Goal: Task Accomplishment & Management: Use online tool/utility

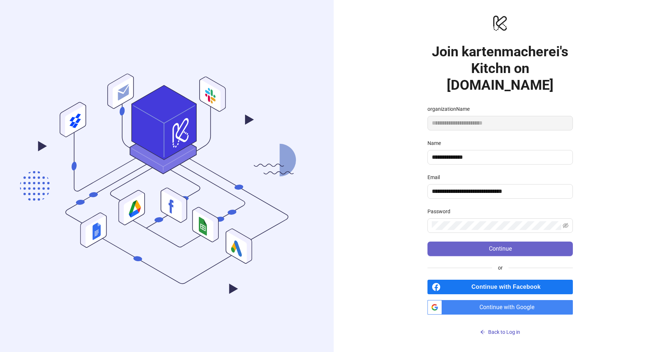
click at [514, 245] on button "Continue" at bounding box center [499, 249] width 145 height 15
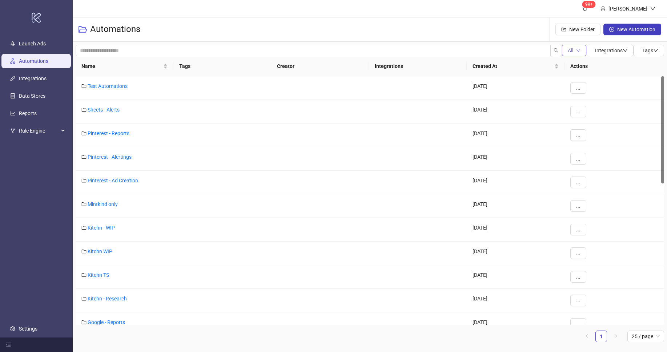
click at [572, 50] on button "All" at bounding box center [574, 51] width 24 height 12
click at [572, 64] on span "All" at bounding box center [574, 65] width 19 height 8
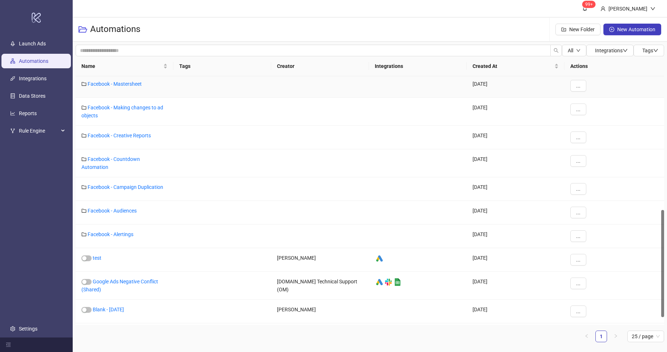
scroll to position [310, 0]
click at [142, 184] on link "Facebook - Campaign Duplication" at bounding box center [126, 187] width 76 height 6
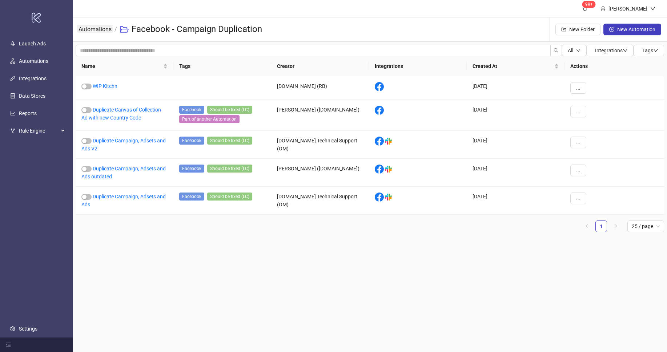
click at [96, 30] on link "Automations" at bounding box center [95, 29] width 36 height 8
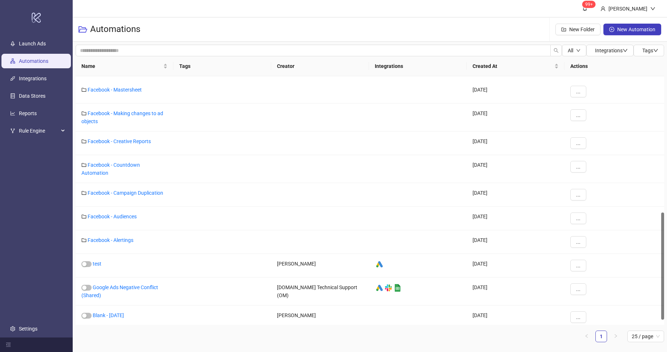
scroll to position [320, 0]
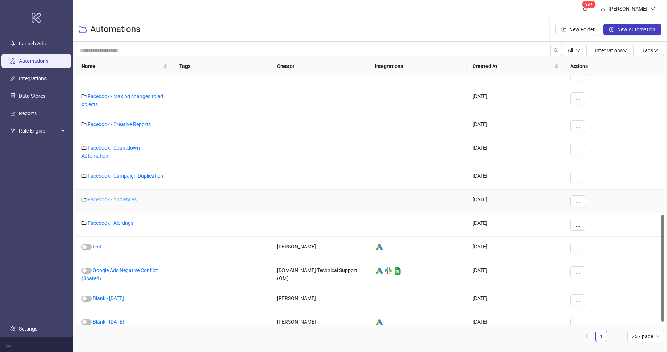
click at [120, 197] on link "Facebook - Audiences" at bounding box center [112, 200] width 49 height 6
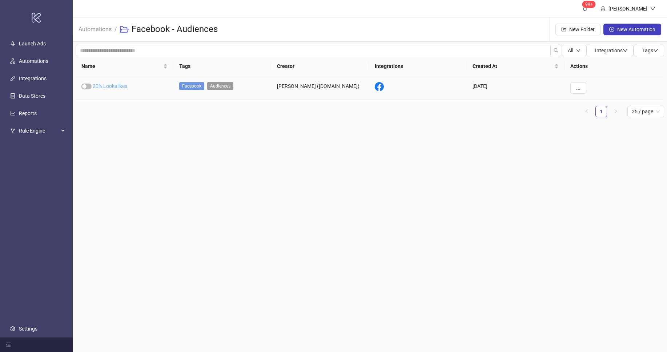
click at [116, 86] on link "20% Lookalikes" at bounding box center [110, 86] width 35 height 6
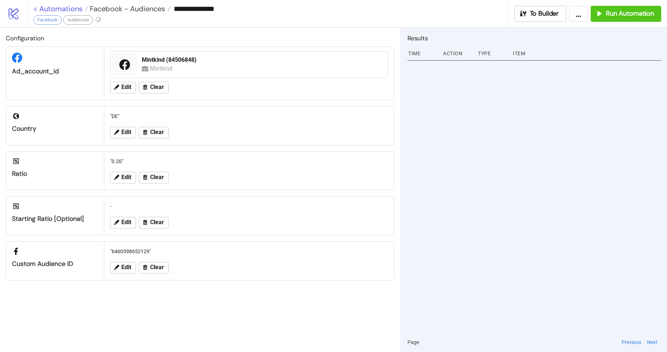
click at [37, 10] on link "< Automations" at bounding box center [60, 8] width 55 height 7
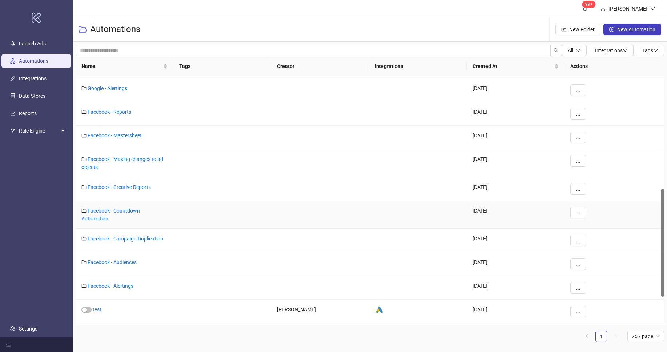
scroll to position [259, 0]
click at [144, 235] on link "Facebook - Campaign Duplication" at bounding box center [126, 238] width 76 height 6
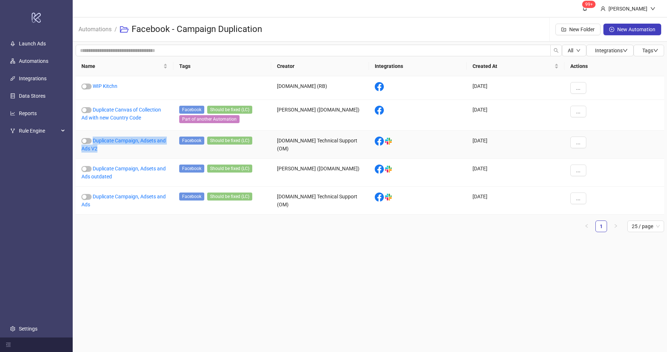
drag, startPoint x: 133, startPoint y: 154, endPoint x: 100, endPoint y: 146, distance: 33.9
click at [93, 141] on div "Duplicate Campaign, Adsets and Ads V2" at bounding box center [125, 145] width 98 height 28
copy link "Duplicate Campaign, Adsets and Ads V2"
click at [148, 275] on main "99+ [PERSON_NAME] Automations / Facebook - Campaign Duplication New Folder New …" at bounding box center [370, 176] width 594 height 352
click at [107, 138] on link "Duplicate Campaign, Adsets and Ads V2" at bounding box center [123, 145] width 84 height 14
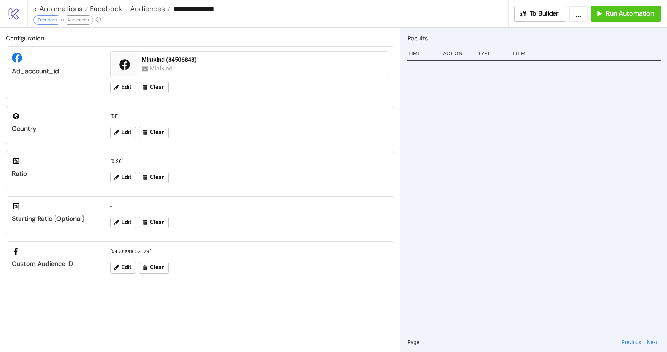
type input "**********"
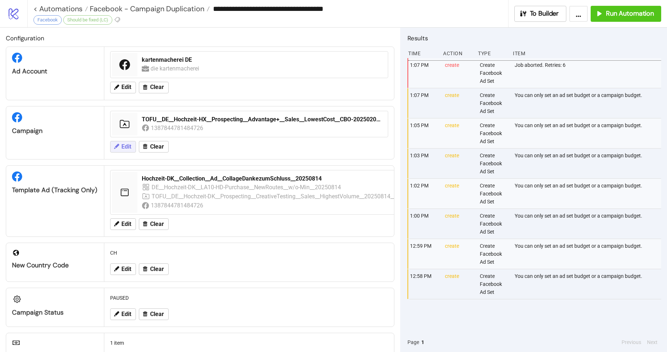
click at [125, 148] on span "Edit" at bounding box center [126, 147] width 10 height 7
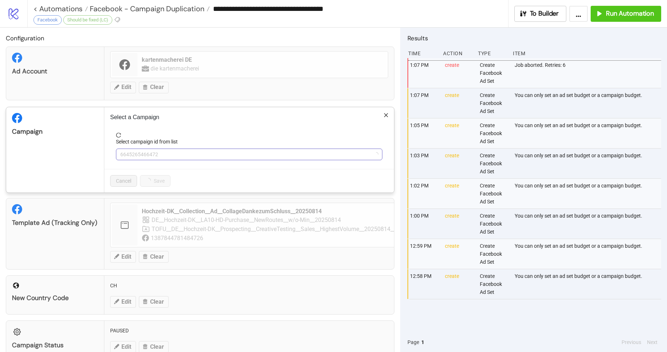
click at [161, 153] on span "6645265466472" at bounding box center [249, 154] width 258 height 11
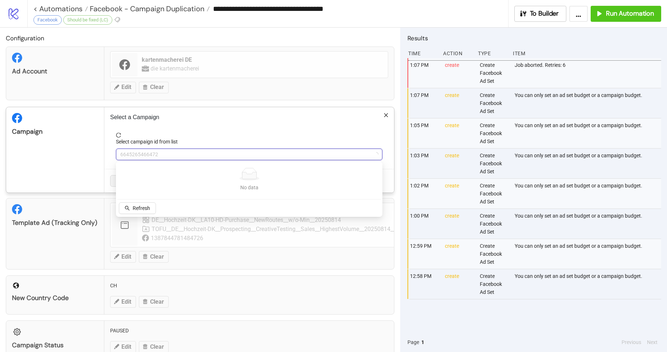
click at [161, 153] on span "6645265466472" at bounding box center [249, 154] width 258 height 11
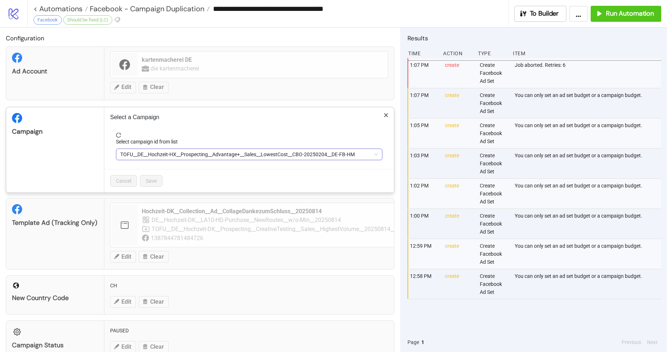
click at [171, 154] on span "TOFU__DE__Hochzeit-HX__Prospecting__Advantage+__Sales__LowestCost__CBO-20250204…" at bounding box center [249, 154] width 258 height 11
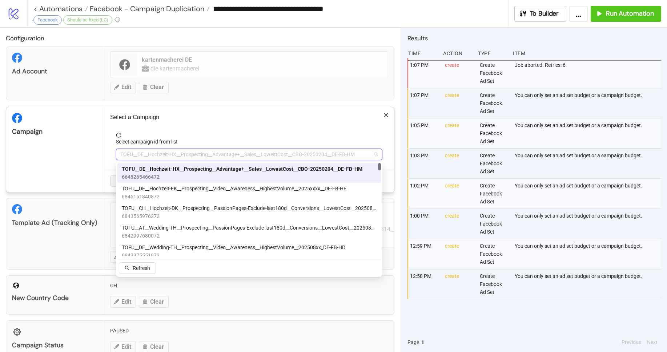
click at [171, 154] on span "TOFU__DE__Hochzeit-HX__Prospecting__Advantage+__Sales__LowestCost__CBO-20250204…" at bounding box center [249, 154] width 258 height 11
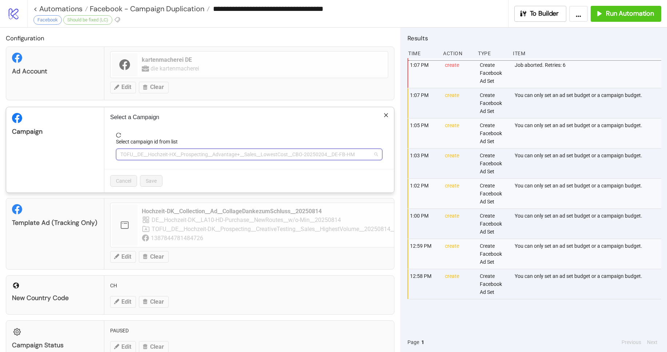
click at [171, 154] on span "TOFU__DE__Hochzeit-HX__Prospecting__Advantage+__Sales__LowestCost__CBO-20250204…" at bounding box center [249, 154] width 258 height 11
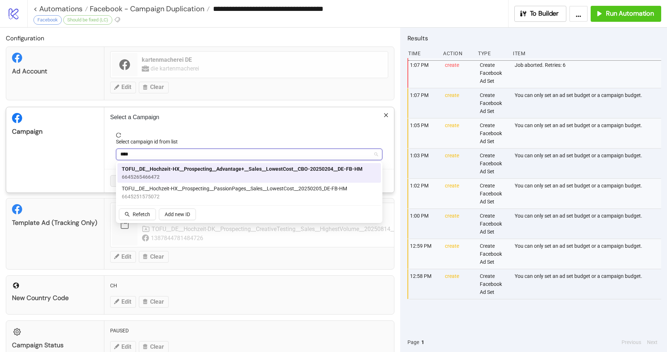
type input "*****"
click at [263, 178] on span "6645265466472" at bounding box center [242, 177] width 241 height 8
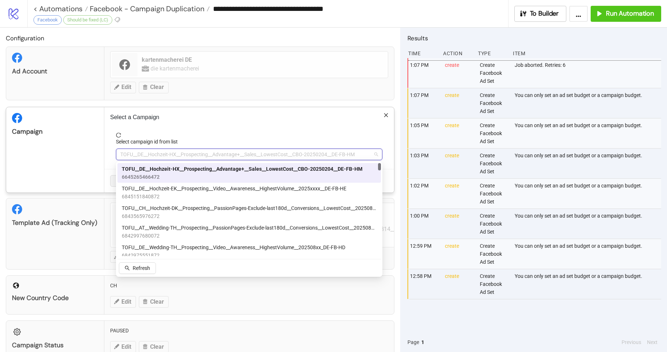
click at [312, 158] on span "TOFU__DE__Hochzeit-HX__Prospecting__Advantage+__Sales__LowestCost__CBO-20250204…" at bounding box center [249, 154] width 258 height 11
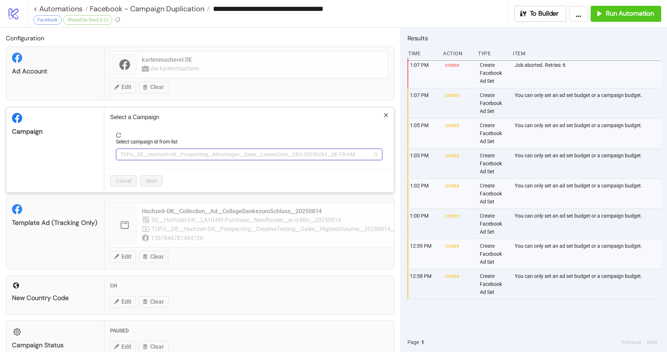
click at [312, 158] on span "TOFU__DE__Hochzeit-HX__Prospecting__Advantage+__Sales__LowestCost__CBO-20250204…" at bounding box center [249, 154] width 258 height 11
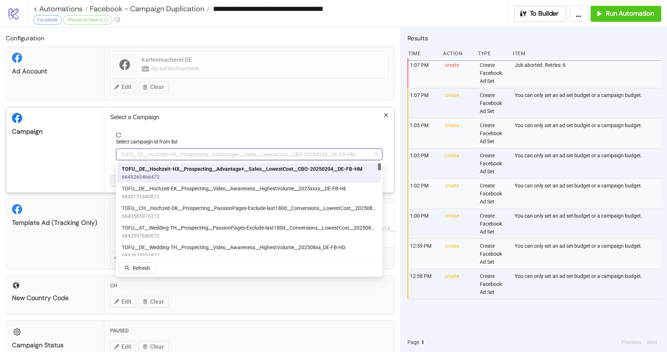
click at [243, 172] on span "TOFU__DE__Hochzeit-HX__Prospecting__Advantage+__Sales__LowestCost__CBO-20250204…" at bounding box center [242, 169] width 241 height 8
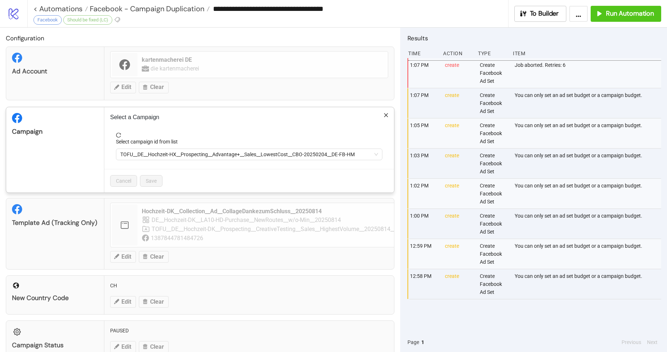
click at [31, 106] on div "**********" at bounding box center [333, 176] width 667 height 352
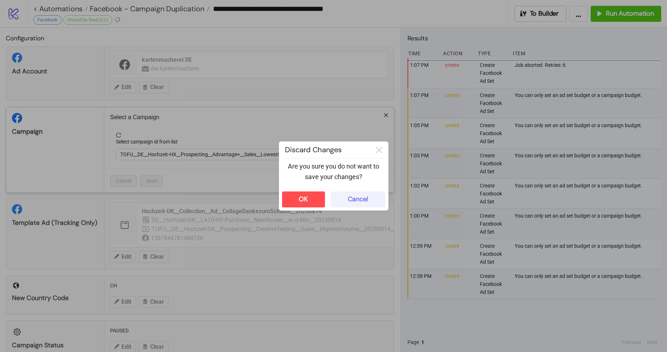
click at [354, 196] on div "Cancel" at bounding box center [358, 199] width 20 height 8
click at [33, 9] on div "**********" at bounding box center [333, 176] width 667 height 352
click at [302, 192] on button "OK" at bounding box center [303, 199] width 43 height 16
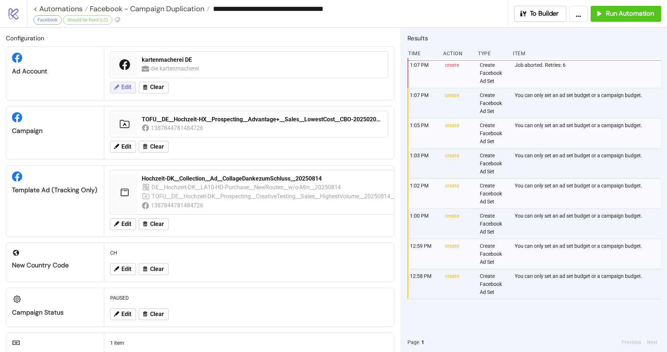
click at [128, 88] on span "Edit" at bounding box center [126, 87] width 10 height 7
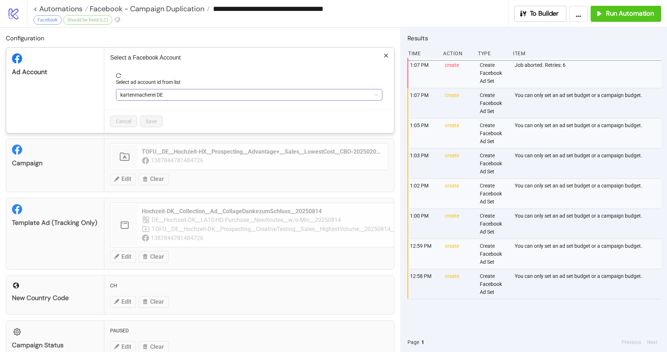
click at [198, 94] on span "kartenmacherei DE" at bounding box center [249, 94] width 258 height 11
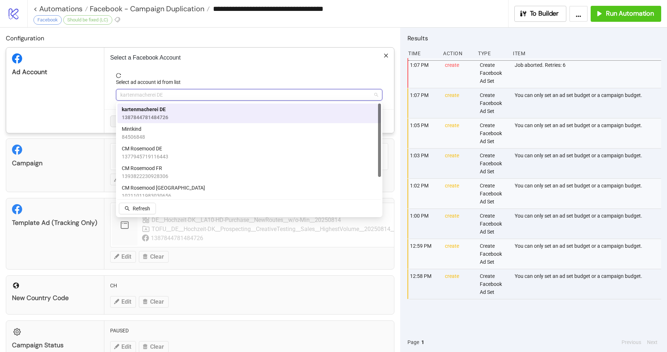
click at [193, 116] on div "kartenmacherei DE 1387844781484726" at bounding box center [249, 113] width 255 height 16
click at [176, 95] on span "kartenmacherei DE" at bounding box center [249, 94] width 258 height 11
click at [172, 109] on div "kartenmacherei DE 1387844781484726" at bounding box center [249, 113] width 255 height 16
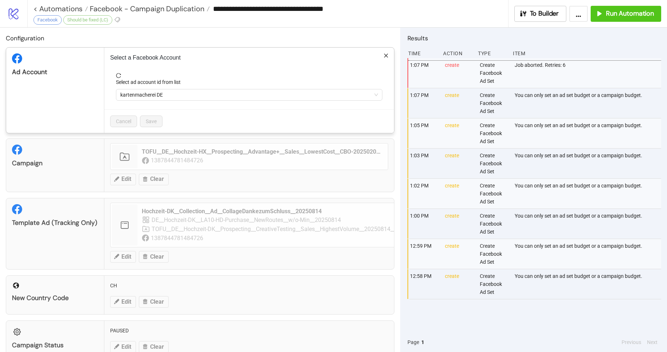
click at [383, 58] on p "Select a Facebook Account" at bounding box center [249, 57] width 278 height 9
click at [388, 55] on div "Select a Facebook Account Select ad account id from list kartenmacherei DE Canc…" at bounding box center [249, 90] width 290 height 85
click at [387, 55] on icon "close" at bounding box center [385, 55] width 5 height 5
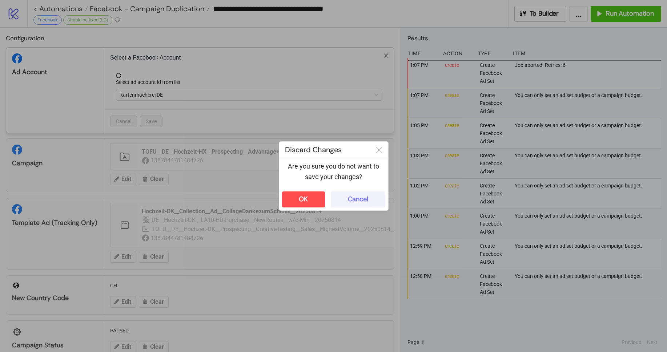
click at [348, 199] on div "Cancel" at bounding box center [358, 199] width 20 height 8
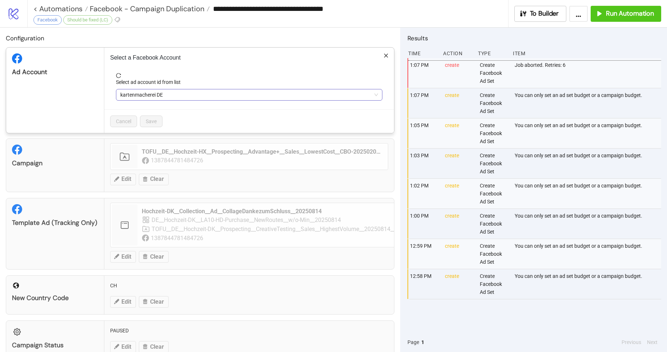
click at [167, 93] on span "kartenmacherei DE" at bounding box center [249, 94] width 258 height 11
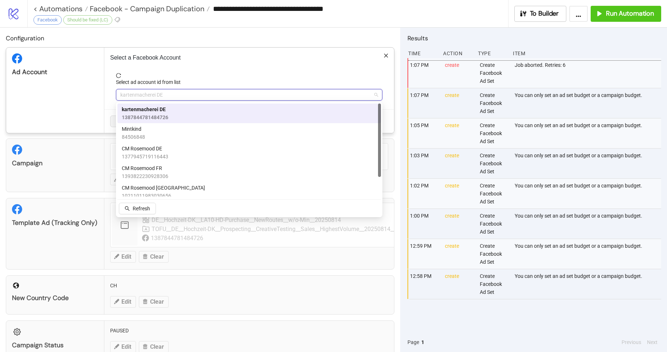
click at [392, 27] on div "**********" at bounding box center [267, 13] width 481 height 27
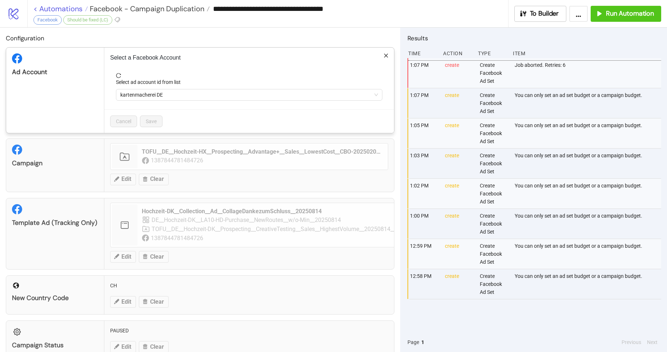
click at [37, 8] on div "**********" at bounding box center [333, 176] width 667 height 352
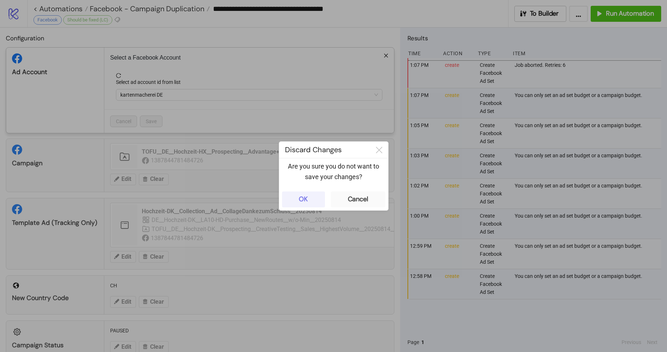
click at [317, 200] on button "OK" at bounding box center [303, 199] width 43 height 16
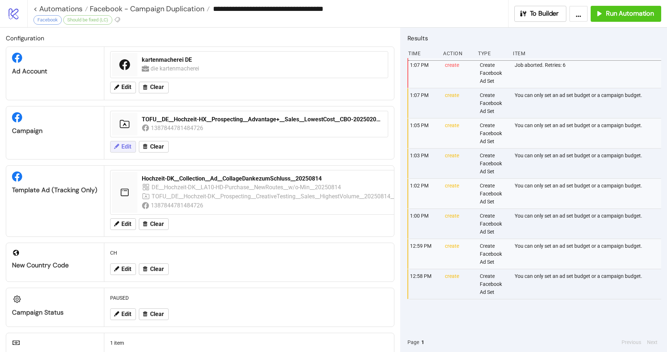
click at [123, 147] on span "Edit" at bounding box center [126, 147] width 10 height 7
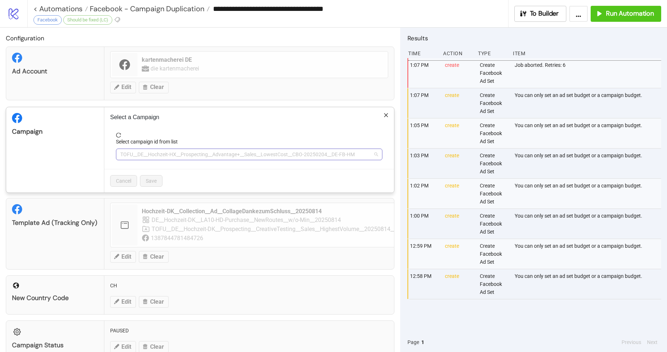
click at [156, 154] on span "TOFU__DE__Hochzeit-HX__Prospecting__Advantage+__Sales__LowestCost__CBO-20250204…" at bounding box center [249, 154] width 258 height 11
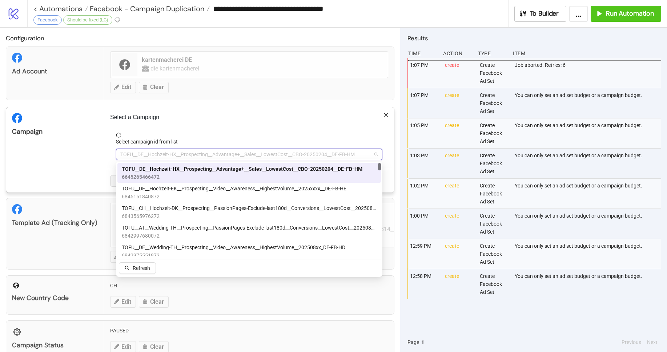
click at [156, 154] on span "TOFU__DE__Hochzeit-HX__Prospecting__Advantage+__Sales__LowestCost__CBO-20250204…" at bounding box center [249, 154] width 258 height 11
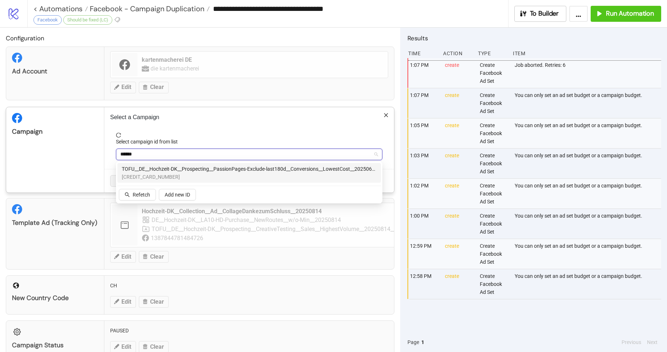
type input "*******"
click at [215, 176] on span "[CREDIT_CARD_NUMBER]" at bounding box center [249, 177] width 255 height 8
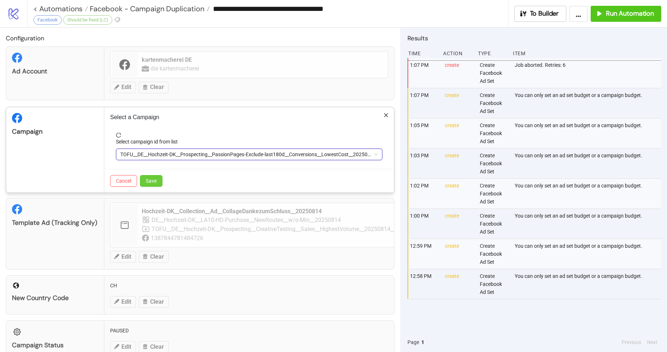
click at [161, 180] on button "Save" at bounding box center [151, 181] width 23 height 12
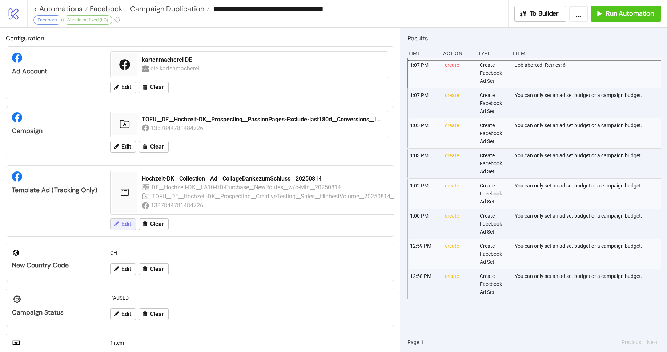
click at [127, 223] on span "Edit" at bounding box center [126, 224] width 10 height 7
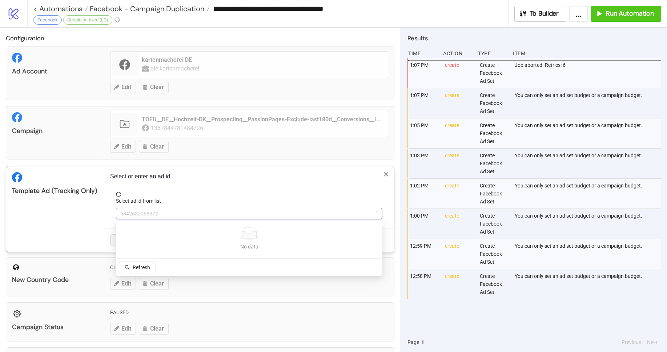
click at [174, 215] on span "6842632068272" at bounding box center [249, 213] width 258 height 11
type input "**"
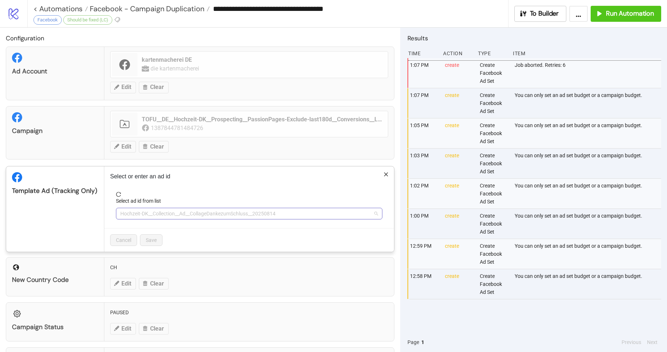
click at [145, 211] on span "Hochzeit-DK__Collection__Ad__CollageDankezumSchluss__20250814" at bounding box center [249, 213] width 258 height 11
click at [143, 215] on span "Hochzeit-DK__Collection__Ad__CollageDankezumSchluss__20250814" at bounding box center [249, 213] width 258 height 11
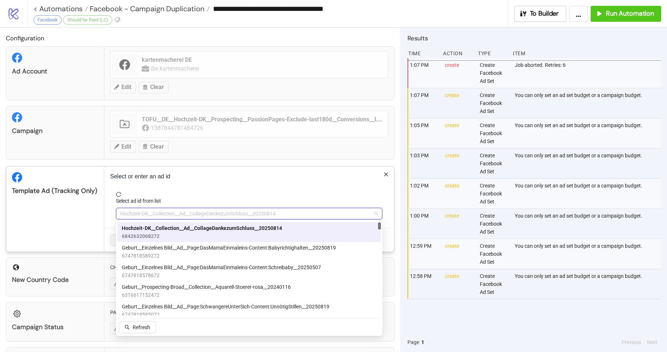
paste input "**********"
type input "**********"
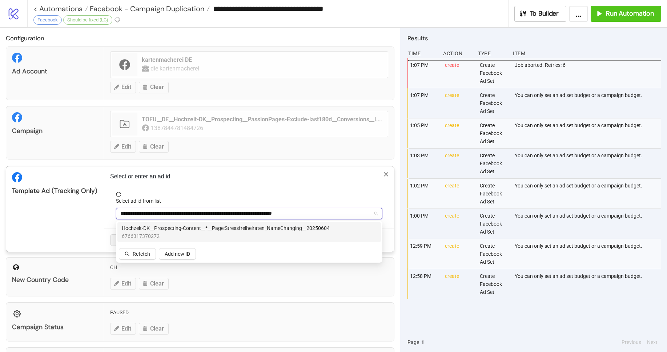
click at [176, 232] on span "6766317370272" at bounding box center [226, 236] width 208 height 8
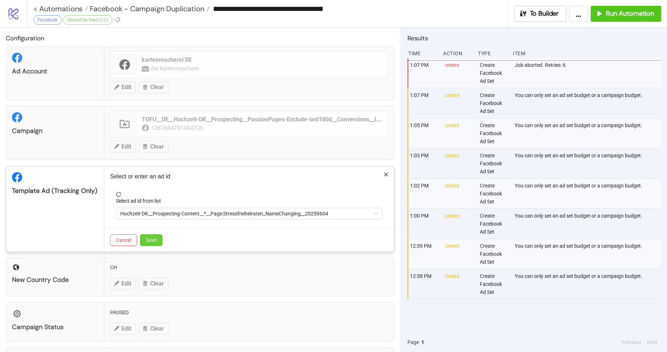
click at [159, 241] on button "Save" at bounding box center [151, 240] width 23 height 12
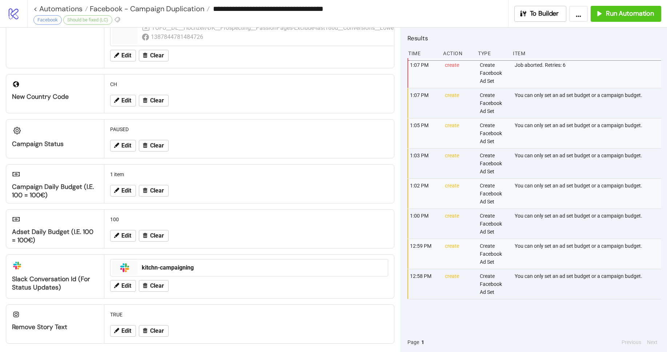
scroll to position [172, 0]
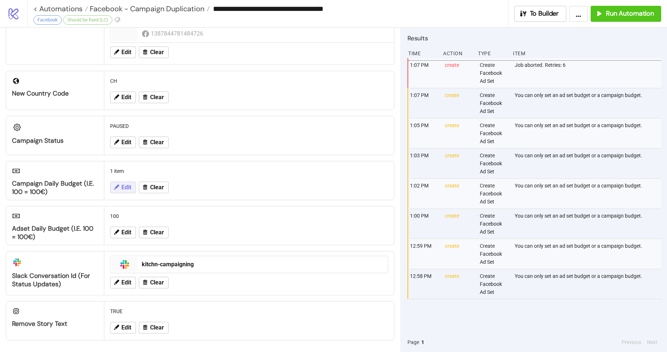
click at [121, 188] on span "Edit" at bounding box center [126, 187] width 10 height 7
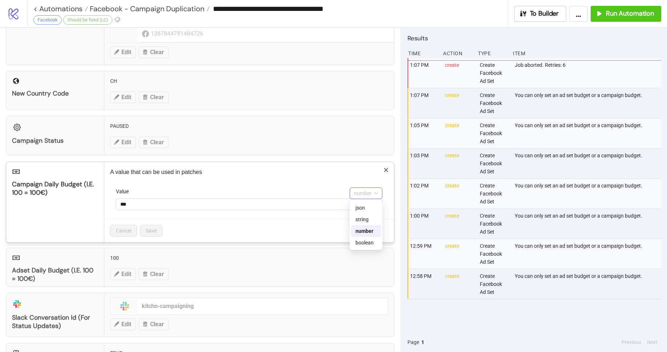
click at [379, 191] on div "number" at bounding box center [366, 193] width 33 height 12
click at [181, 207] on input "***" at bounding box center [249, 204] width 266 height 11
click at [388, 172] on icon "close" at bounding box center [385, 170] width 5 height 5
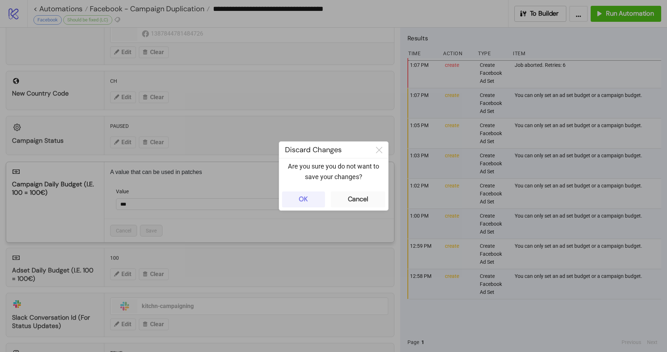
click at [302, 201] on div "OK" at bounding box center [303, 199] width 9 height 8
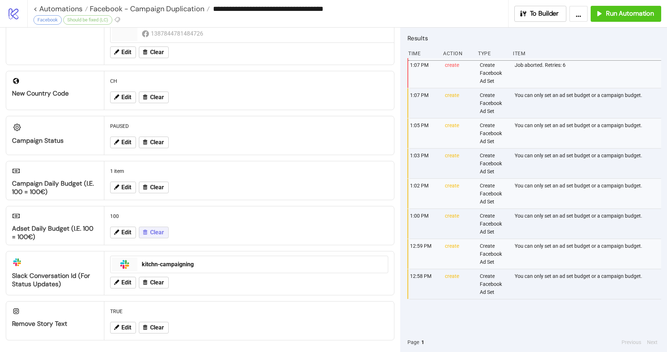
click at [165, 234] on button "Clear" at bounding box center [154, 233] width 30 height 12
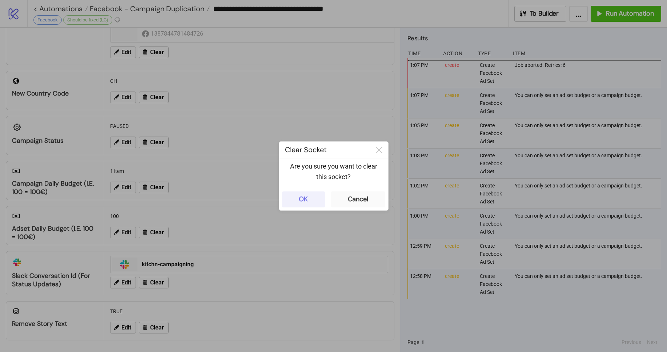
click at [316, 201] on button "OK" at bounding box center [303, 199] width 43 height 16
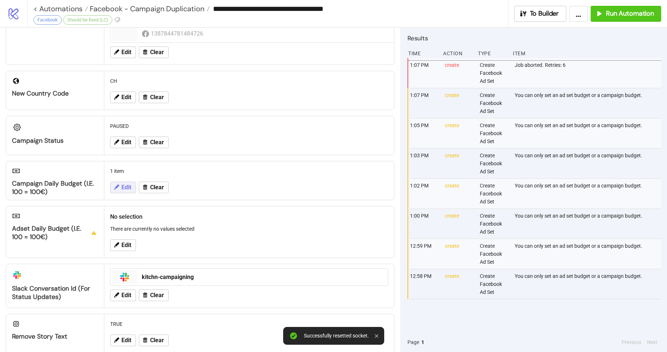
click at [124, 189] on span "Edit" at bounding box center [126, 187] width 10 height 7
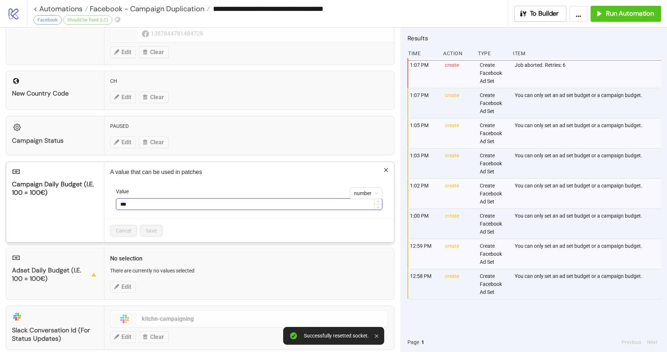
click at [219, 207] on input "***" at bounding box center [249, 204] width 266 height 11
type input "*"
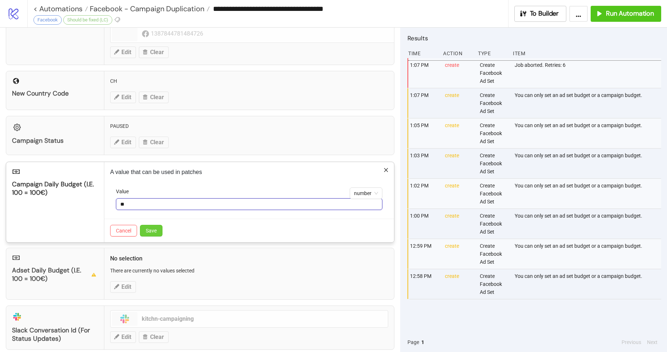
type input "**"
click at [152, 233] on span "Save" at bounding box center [151, 231] width 11 height 6
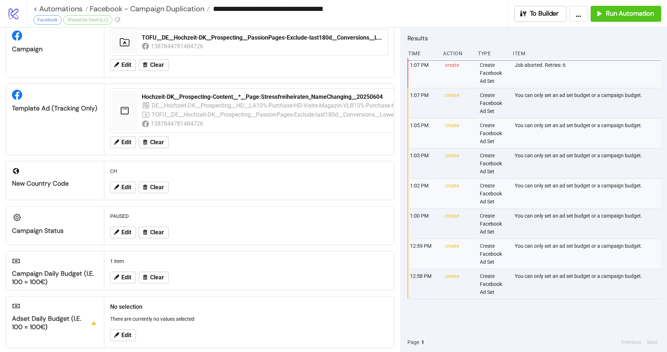
scroll to position [0, 0]
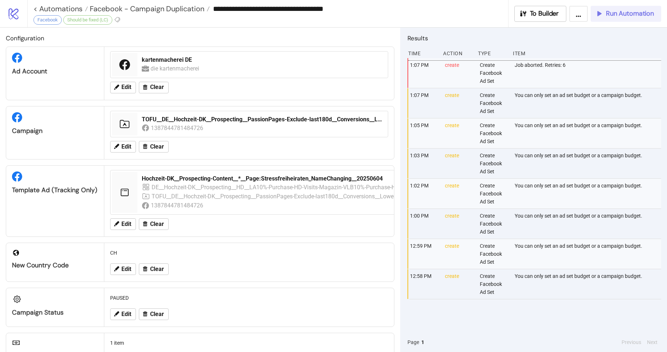
click at [605, 10] on div "Run Automation" at bounding box center [624, 13] width 59 height 8
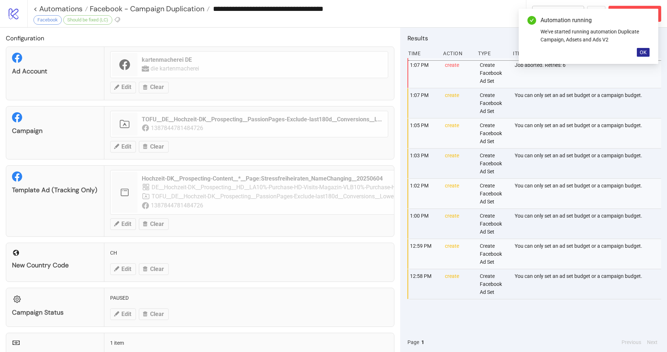
click at [647, 52] on button "OK" at bounding box center [643, 52] width 13 height 9
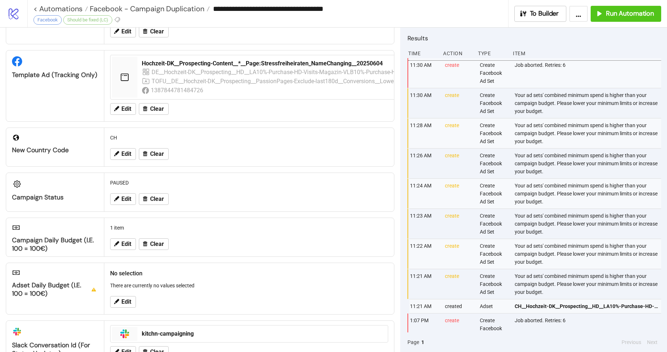
scroll to position [124, 0]
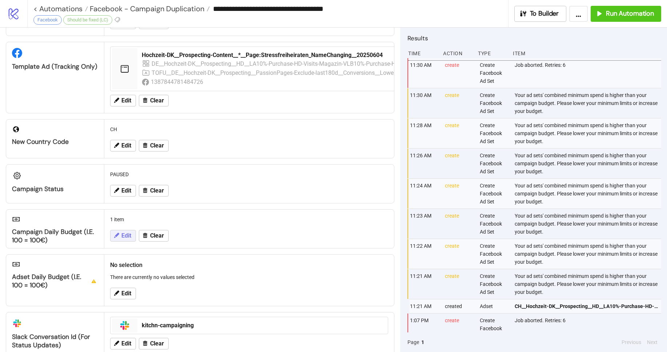
click at [119, 237] on icon at bounding box center [116, 235] width 7 height 7
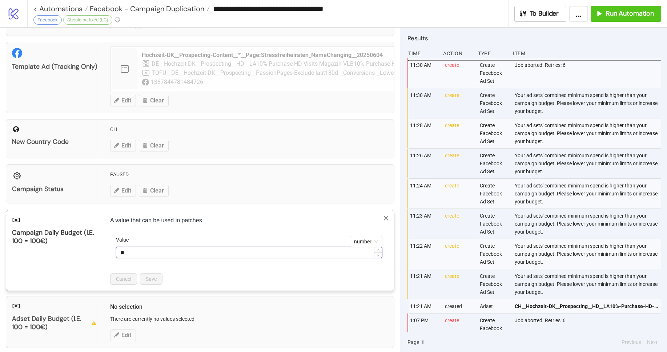
click at [137, 255] on input "**" at bounding box center [249, 252] width 266 height 11
type input "***"
click at [148, 274] on button "Save" at bounding box center [151, 279] width 23 height 12
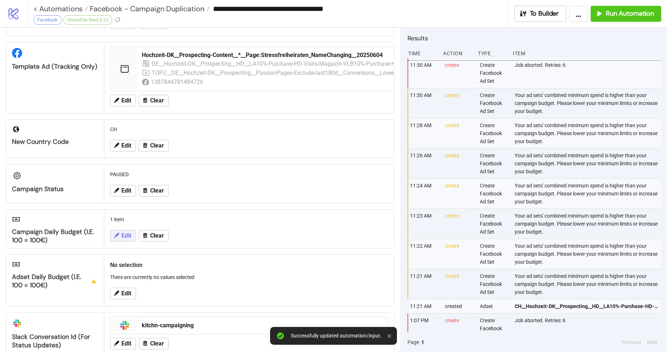
click at [127, 235] on span "Edit" at bounding box center [126, 236] width 10 height 7
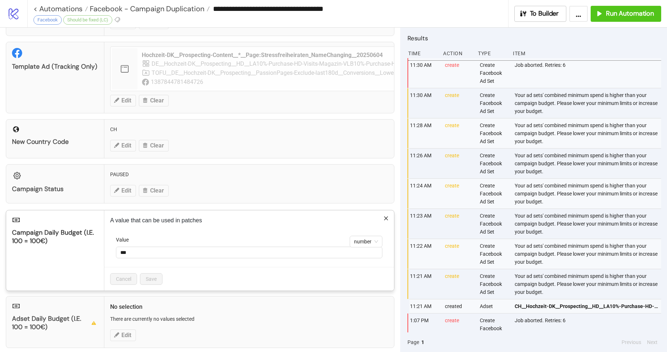
click at [384, 220] on icon "close" at bounding box center [385, 218] width 5 height 5
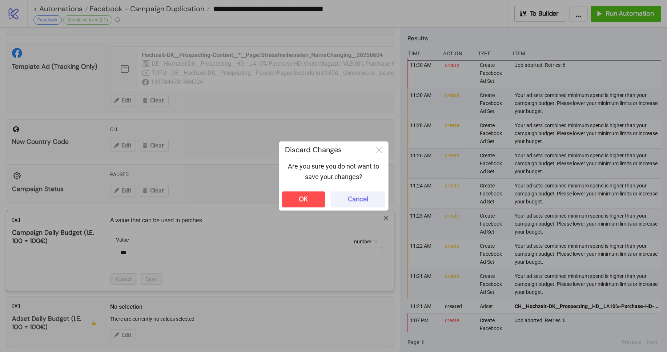
click at [364, 199] on div "Cancel" at bounding box center [358, 199] width 20 height 8
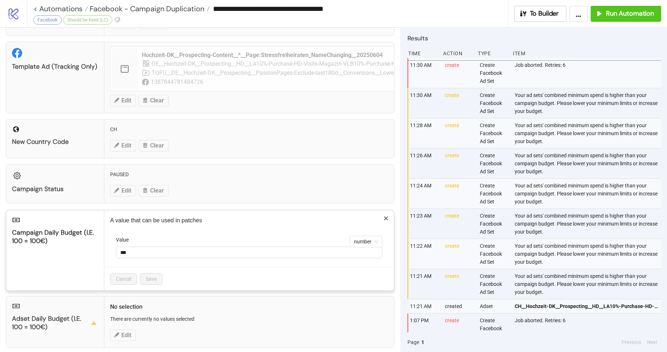
click at [385, 217] on icon "close" at bounding box center [385, 218] width 5 height 5
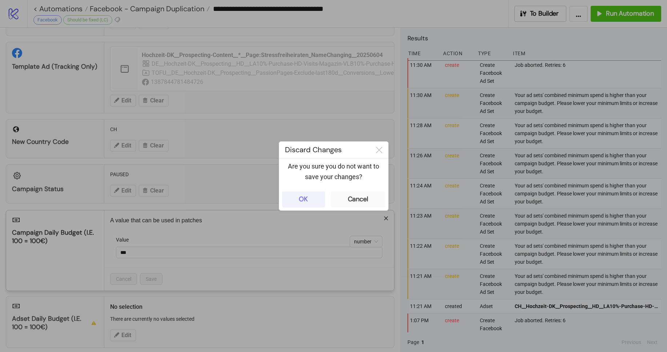
click at [313, 201] on button "OK" at bounding box center [303, 199] width 43 height 16
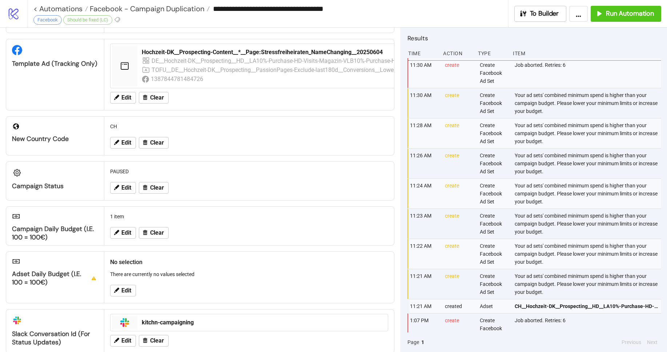
scroll to position [0, 0]
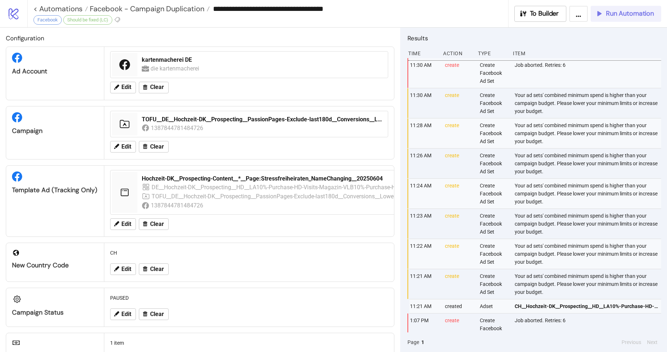
click at [619, 14] on span "Run Automation" at bounding box center [630, 13] width 48 height 8
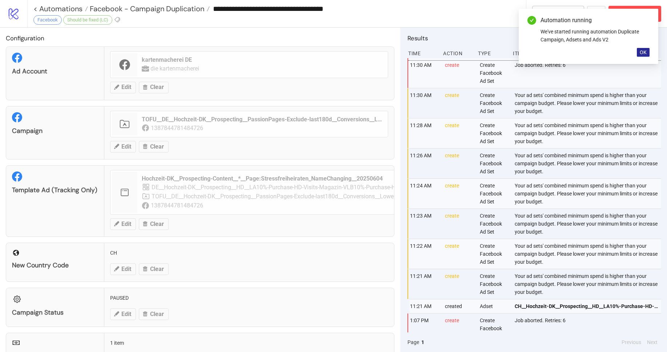
click at [642, 53] on span "OK" at bounding box center [642, 52] width 7 height 6
